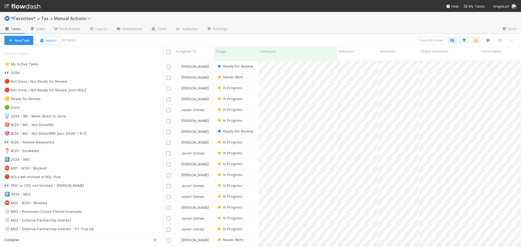
scroll to position [187, 354]
click at [89, 72] on div "👀 2024 20349" at bounding box center [83, 72] width 158 height 7
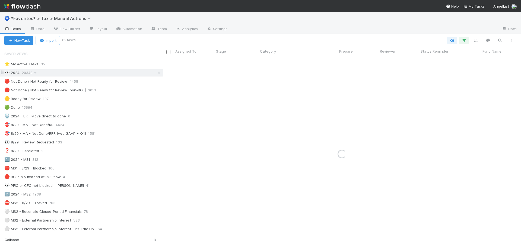
click at [89, 72] on div "👀 2024 20349" at bounding box center [83, 72] width 158 height 7
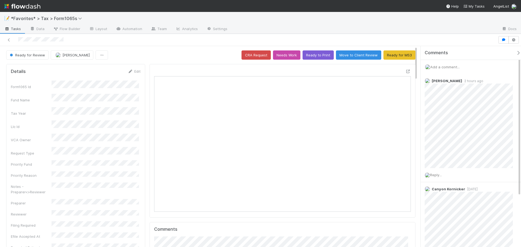
click at [445, 68] on span "Add a comment..." at bounding box center [444, 67] width 29 height 4
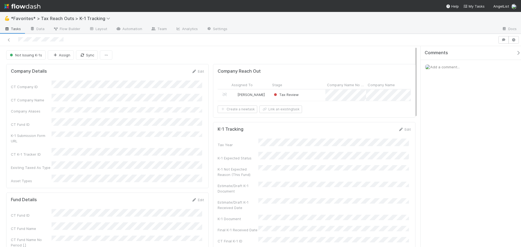
click at [303, 94] on div "Tax Review" at bounding box center [297, 95] width 55 height 11
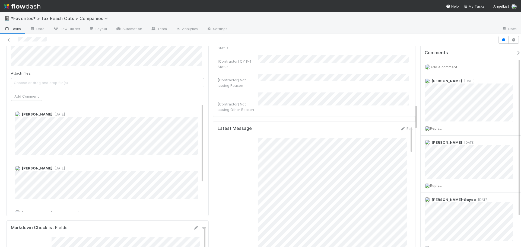
scroll to position [461, 0]
